Goal: Task Accomplishment & Management: Manage account settings

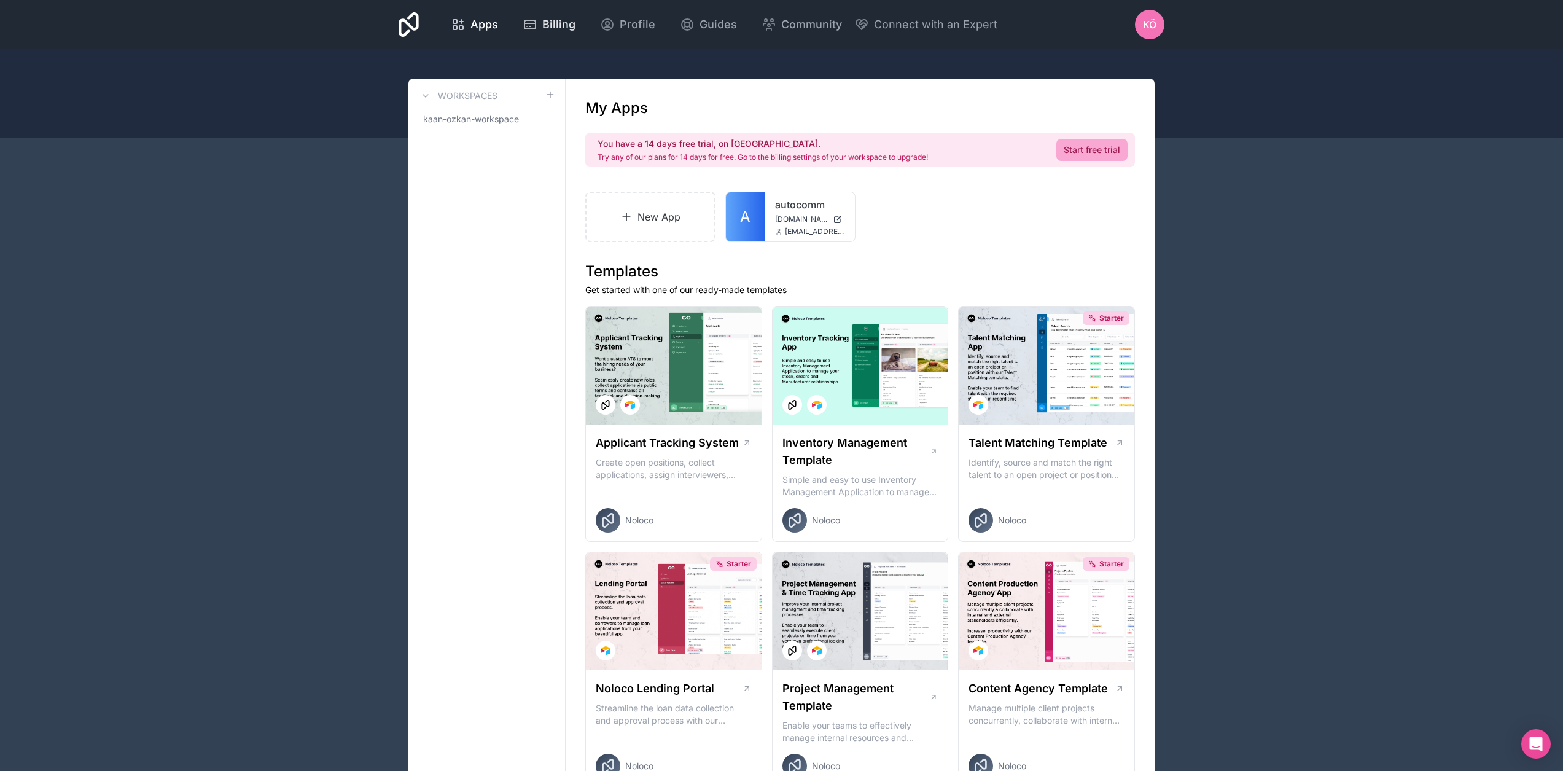
click at [540, 25] on div "Billing" at bounding box center [549, 24] width 53 height 17
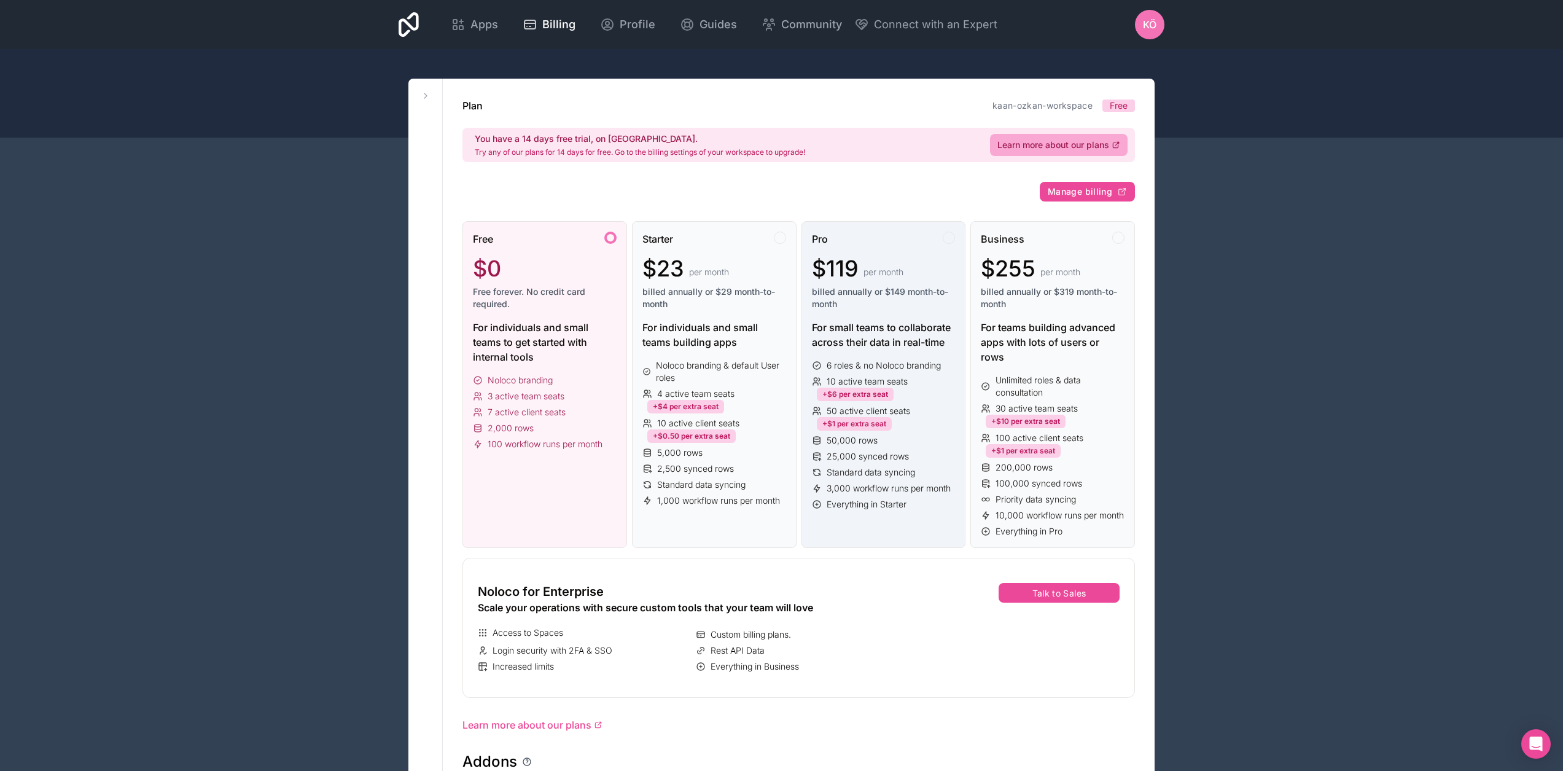
click at [868, 240] on div "Pro" at bounding box center [884, 239] width 144 height 15
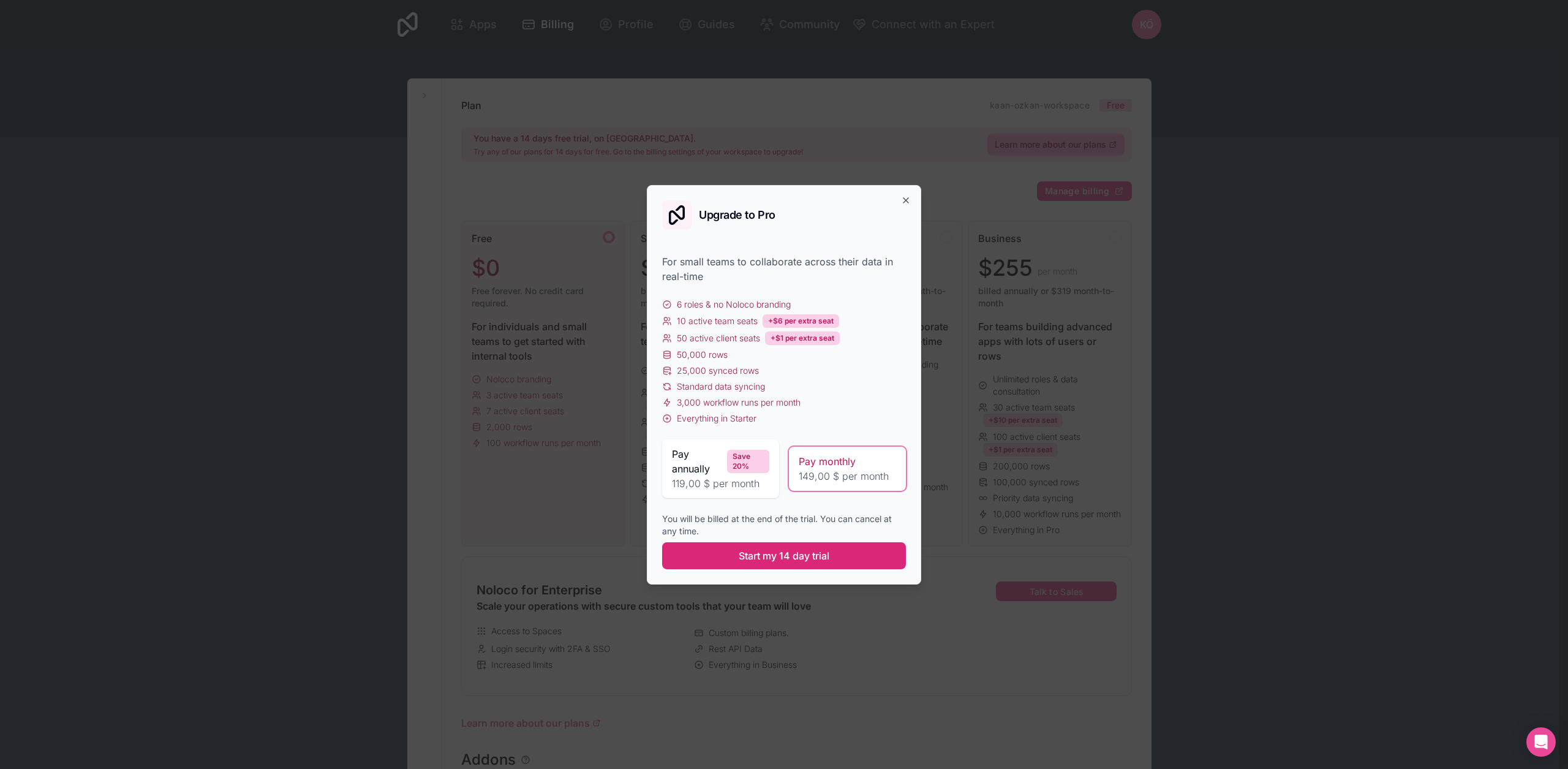
click at [810, 560] on span "Start my 14 day trial" at bounding box center [784, 556] width 91 height 15
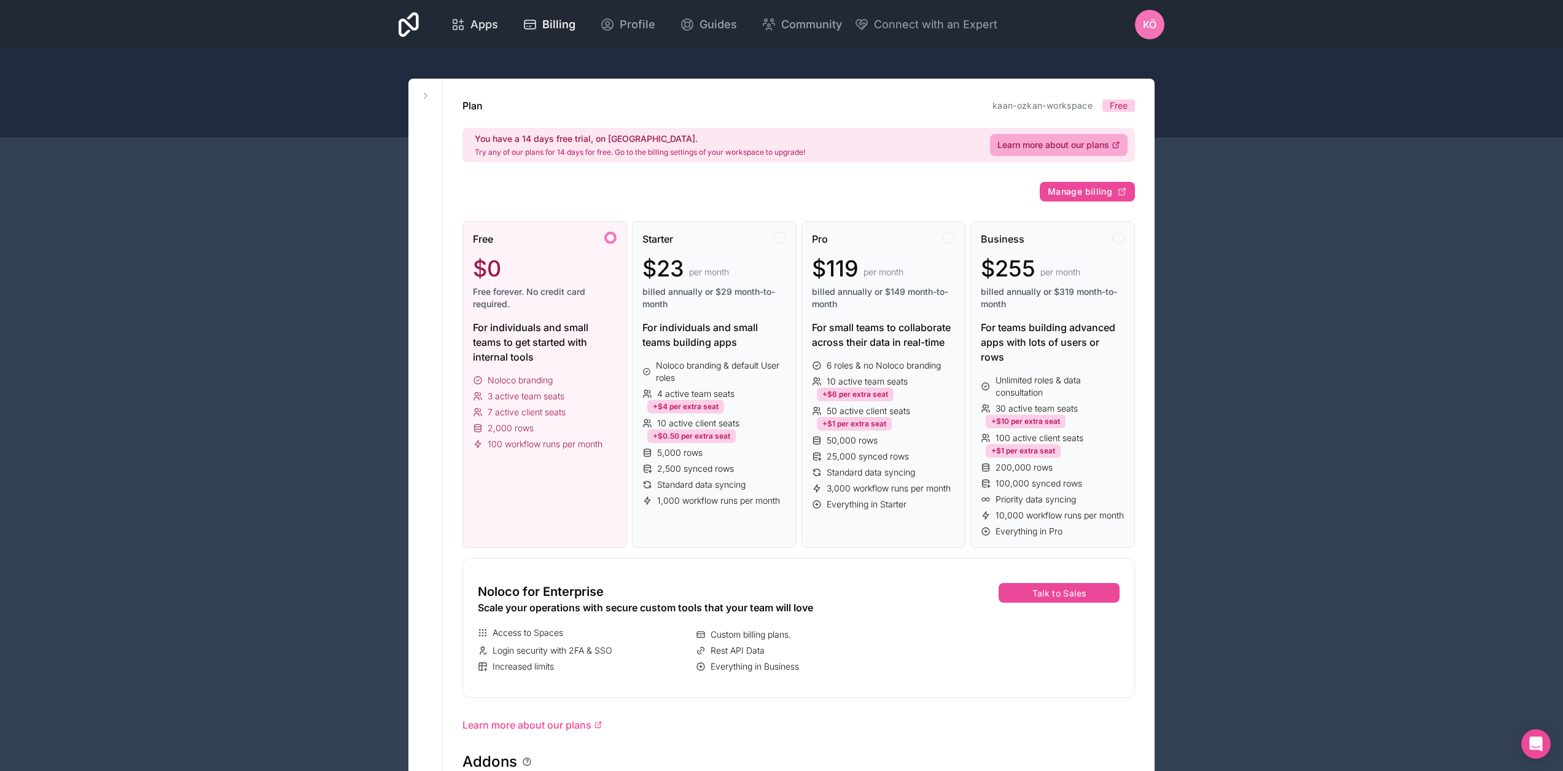
click at [475, 20] on span "Apps" at bounding box center [485, 24] width 28 height 17
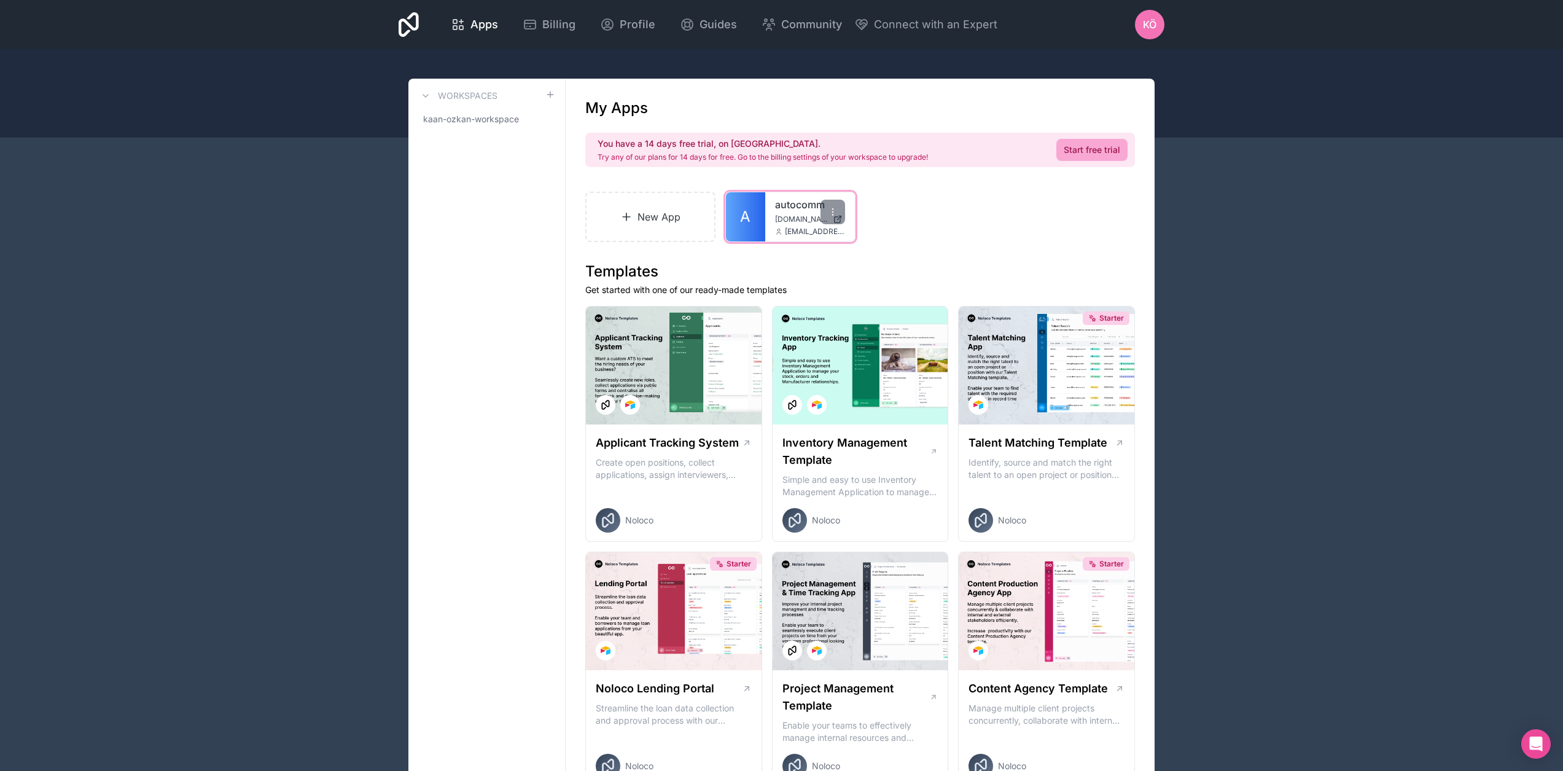
click at [766, 220] on div "autocomm [DOMAIN_NAME] [EMAIL_ADDRESS][DOMAIN_NAME]" at bounding box center [810, 216] width 90 height 49
click at [754, 224] on link "A" at bounding box center [745, 216] width 39 height 49
